Goal: Navigation & Orientation: Find specific page/section

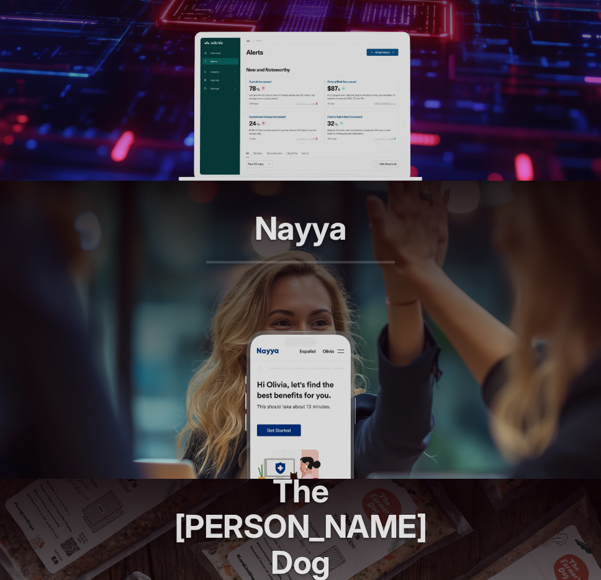
scroll to position [373, 0]
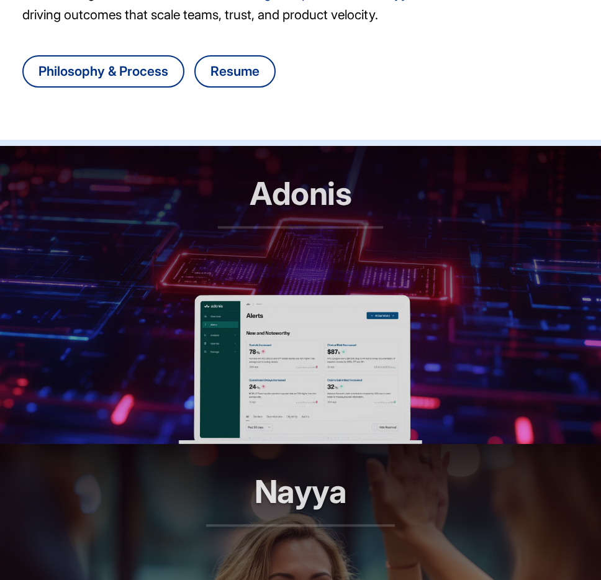
click at [291, 312] on img at bounding box center [301, 369] width 244 height 149
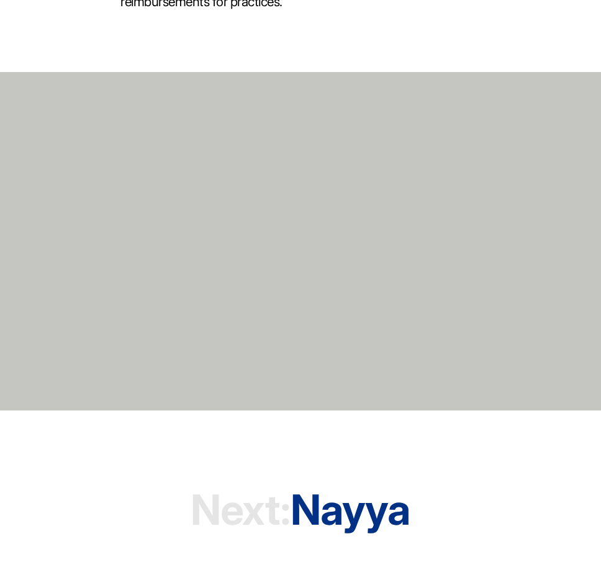
scroll to position [3095, 0]
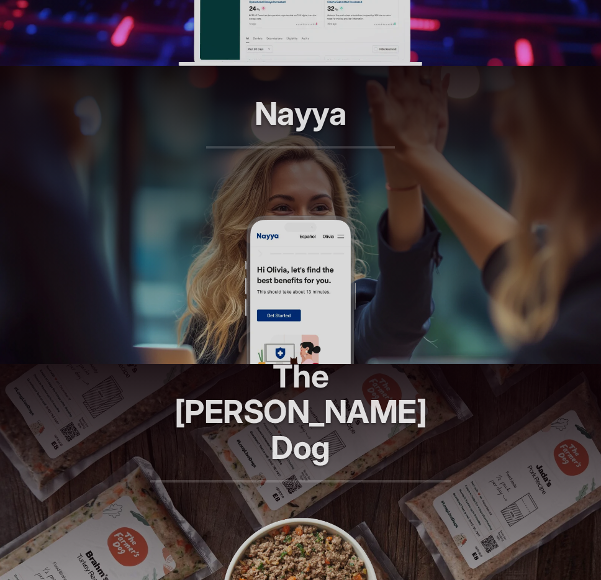
scroll to position [722, 0]
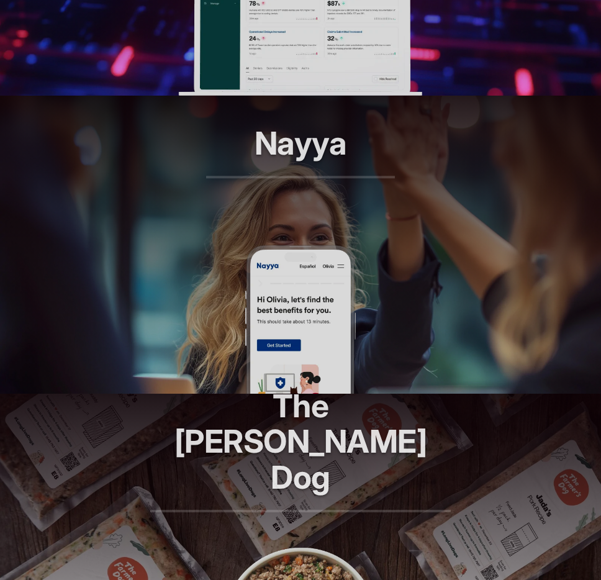
click at [270, 255] on img at bounding box center [301, 319] width 112 height 149
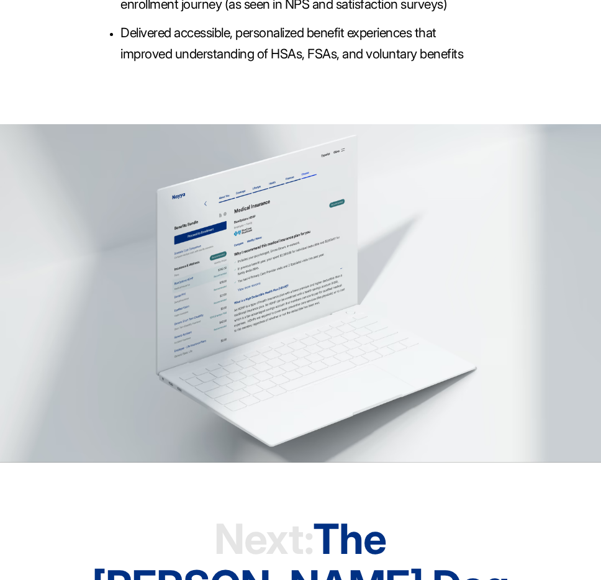
scroll to position [3382, 0]
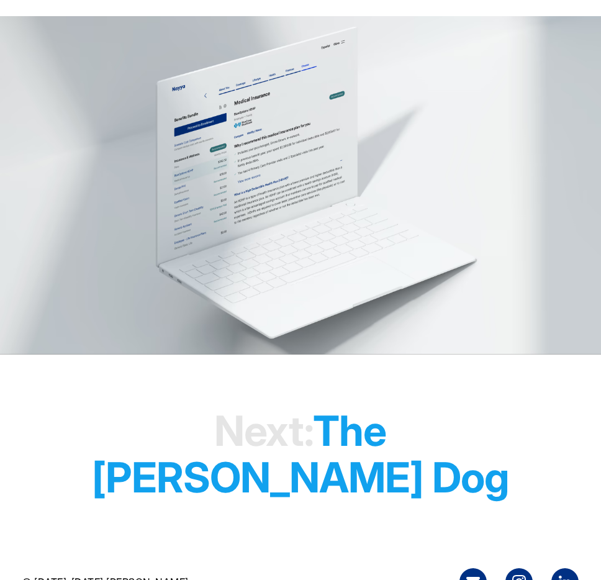
click at [381, 402] on h1 "Next: The Farmer's Dog" at bounding box center [300, 454] width 417 height 142
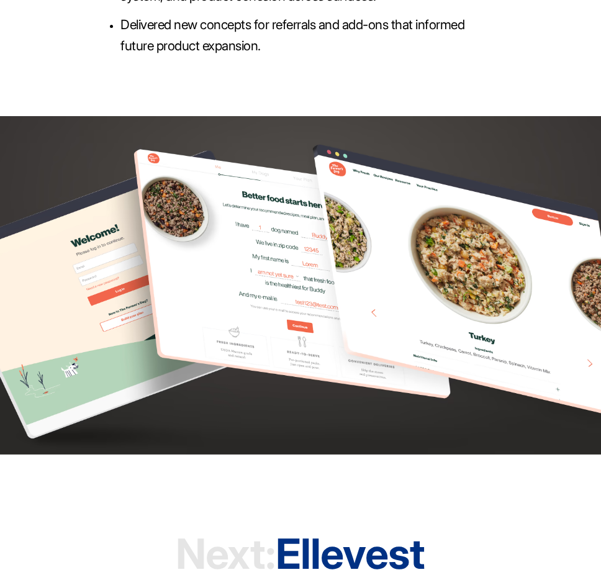
scroll to position [3379, 0]
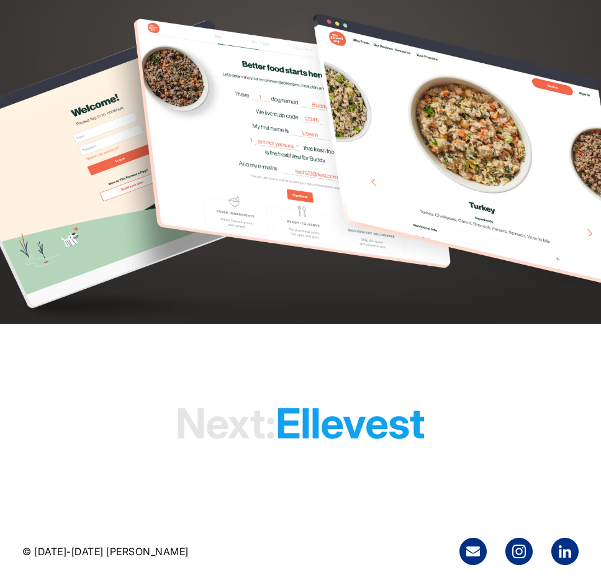
click at [362, 433] on h1 "Next: Ellevest" at bounding box center [300, 423] width 249 height 95
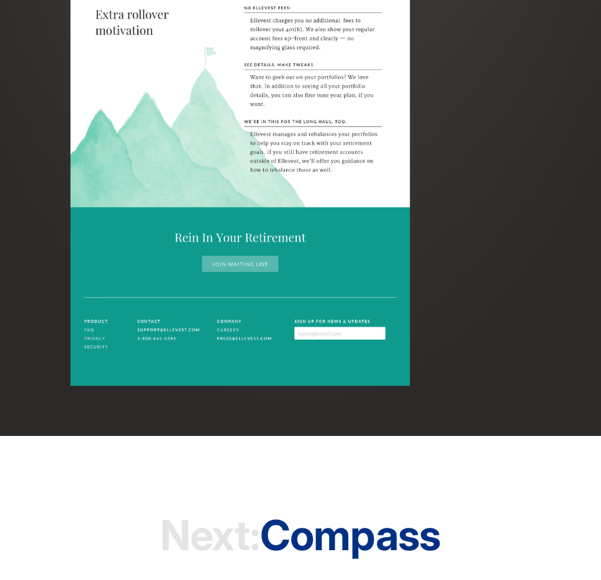
scroll to position [5209, 0]
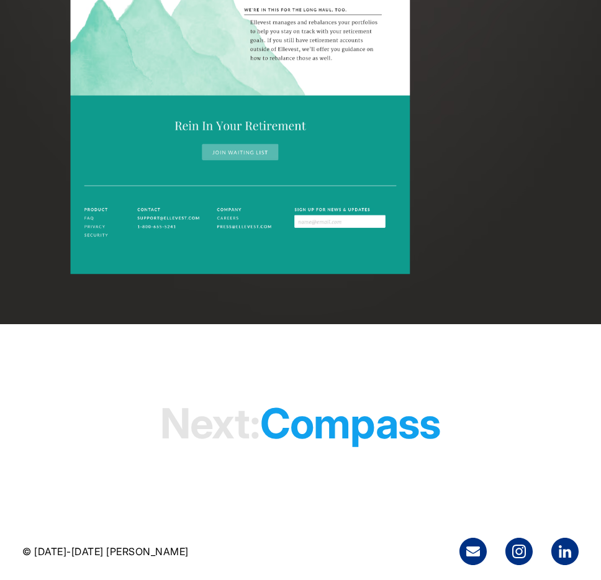
click at [352, 420] on h1 "Next: Compass" at bounding box center [300, 423] width 280 height 95
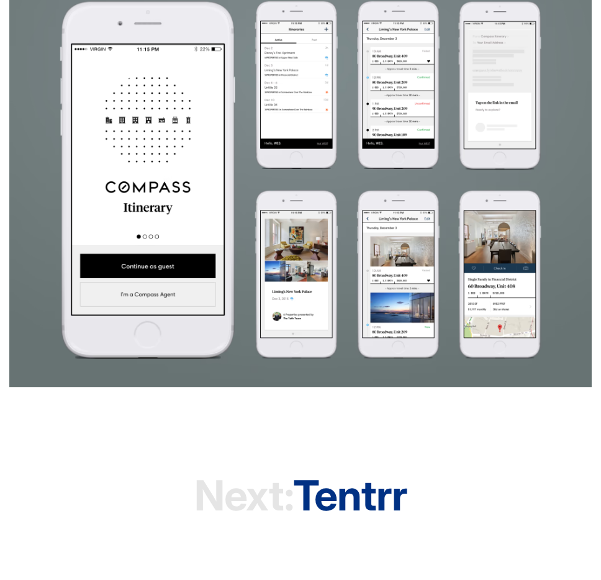
scroll to position [1507, 0]
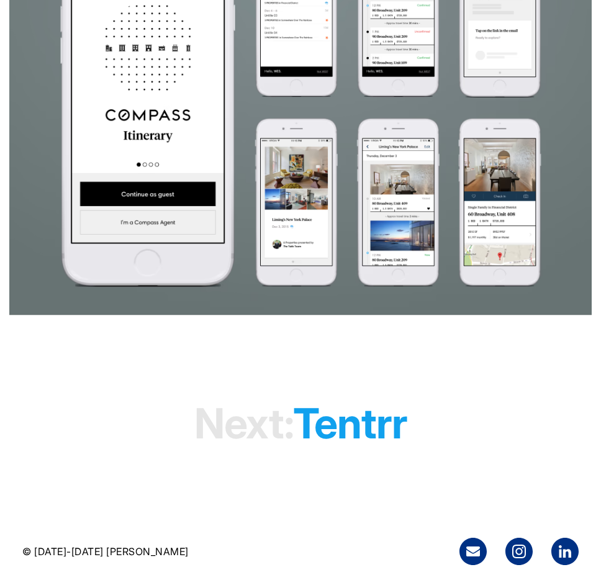
click at [355, 411] on h1 "Next: tentrr" at bounding box center [300, 423] width 212 height 95
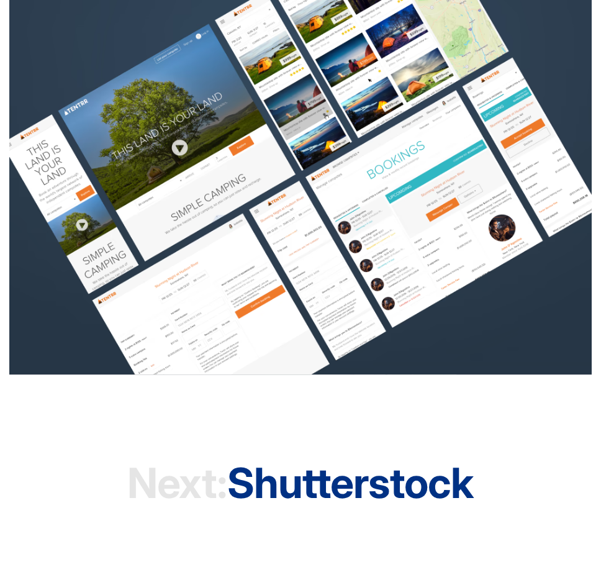
scroll to position [1083, 0]
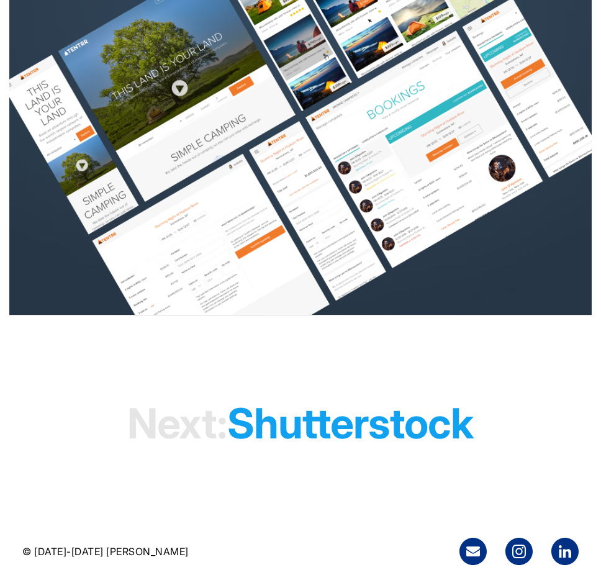
click at [370, 416] on h1 "Next: shutterstock" at bounding box center [300, 423] width 346 height 95
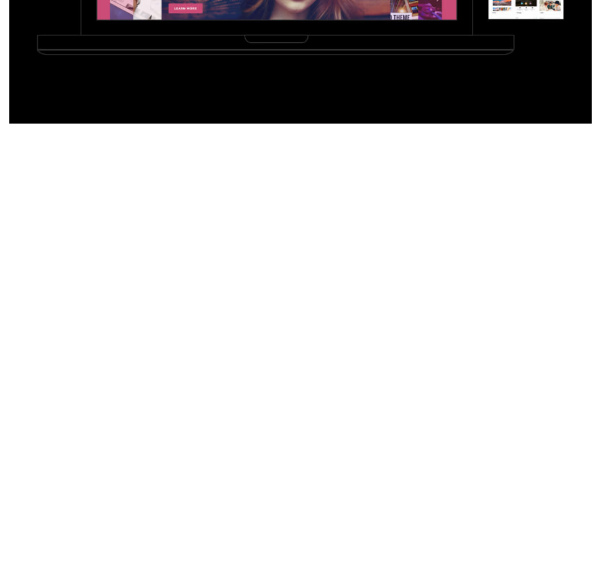
scroll to position [7016, 0]
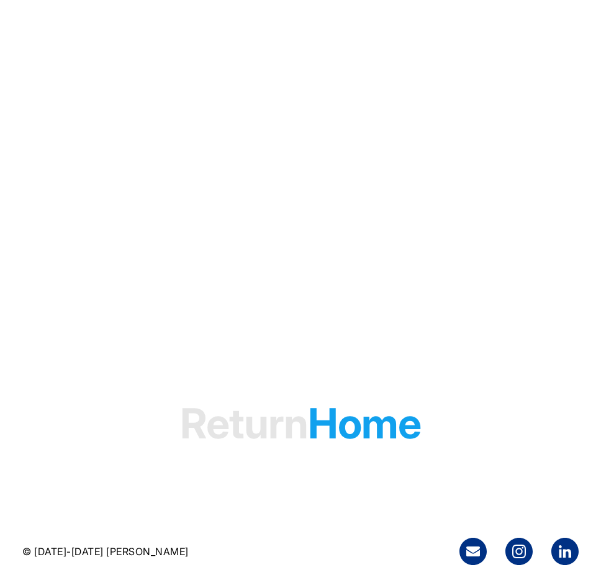
click at [392, 430] on h1 "Return Home" at bounding box center [300, 423] width 241 height 95
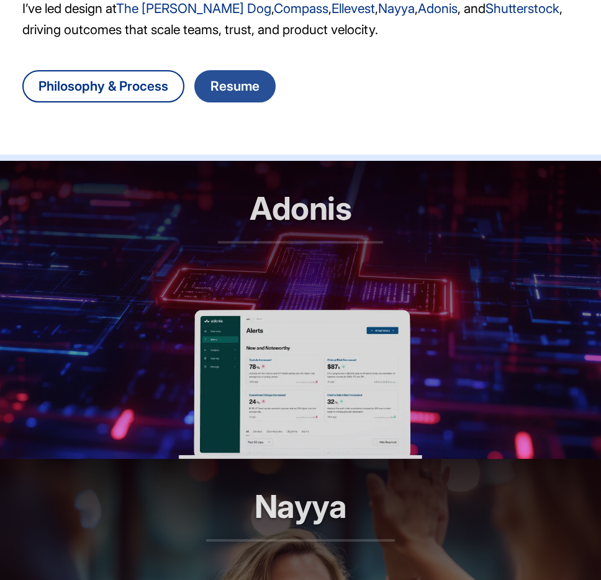
scroll to position [364, 0]
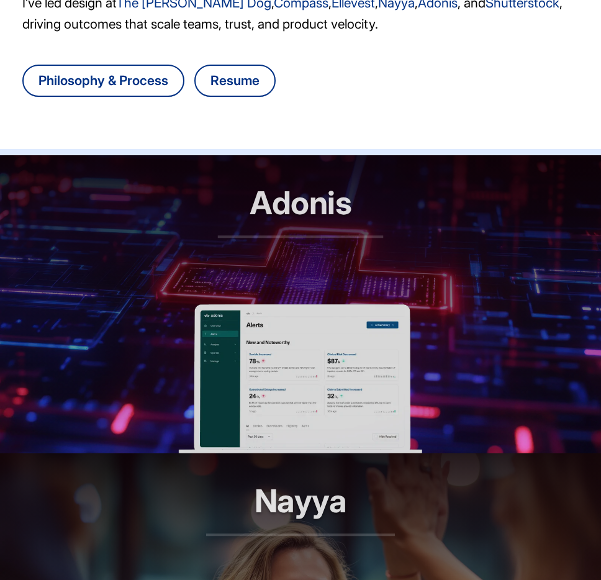
click at [261, 381] on img at bounding box center [301, 378] width 244 height 149
